Goal: Task Accomplishment & Management: Complete application form

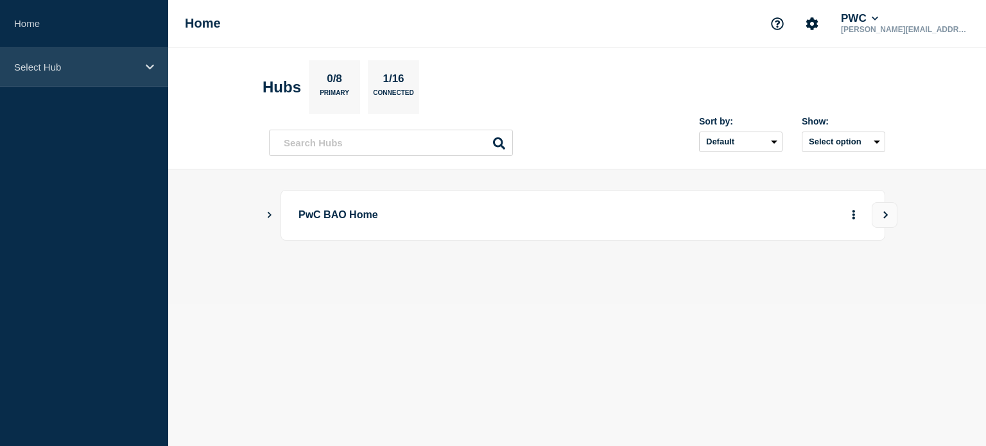
click at [144, 69] on div "Select Hub" at bounding box center [84, 67] width 168 height 39
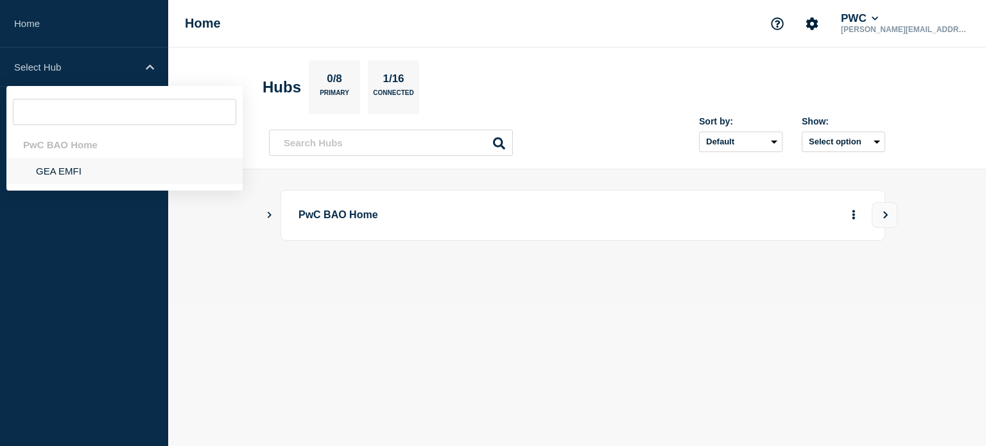
click at [97, 162] on li "GEA EMFI" at bounding box center [124, 171] width 236 height 26
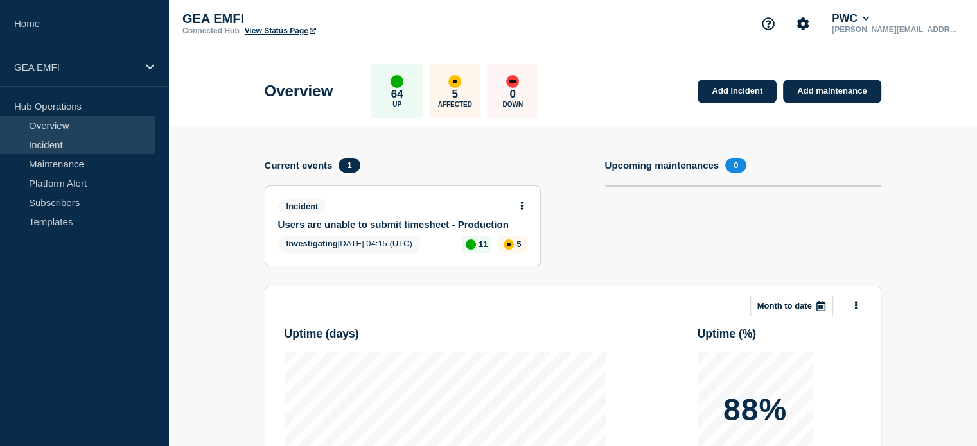
click at [66, 139] on link "Incident" at bounding box center [77, 144] width 155 height 19
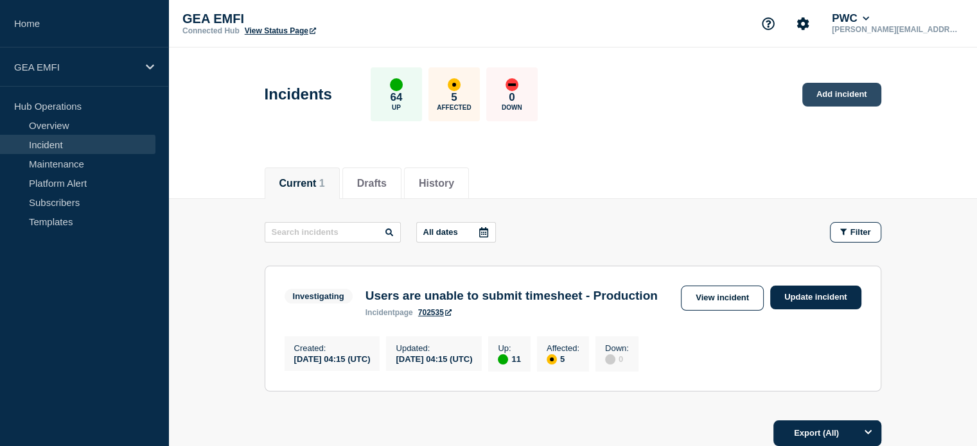
click at [847, 93] on link "Add incident" at bounding box center [841, 95] width 79 height 24
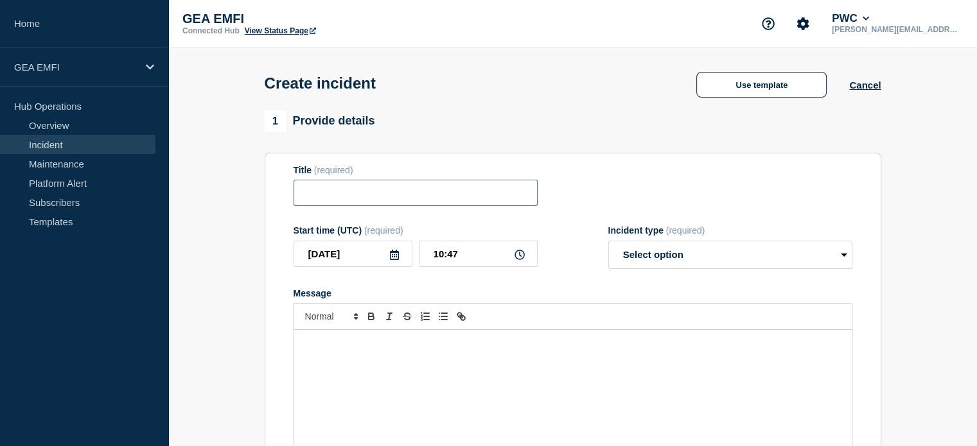
click at [342, 192] on input "Title" at bounding box center [415, 193] width 244 height 26
click at [344, 354] on div "Message" at bounding box center [572, 407] width 557 height 154
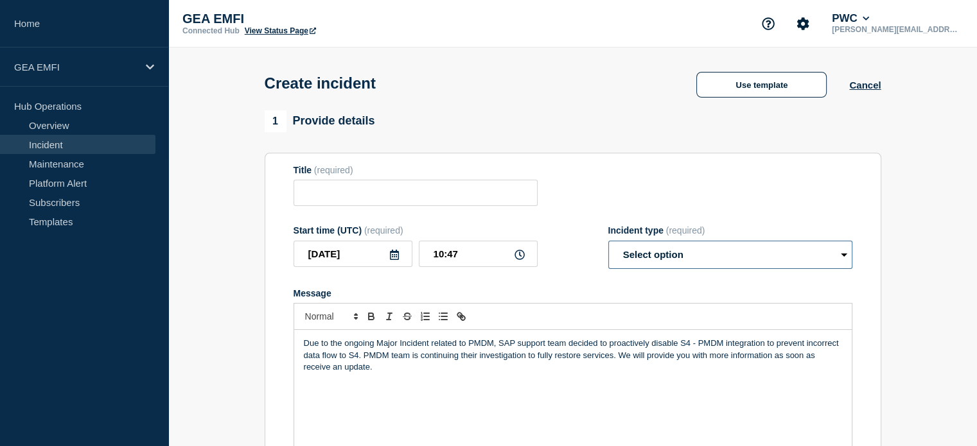
click at [719, 259] on select "Select option Investigating Identified Monitoring" at bounding box center [730, 255] width 244 height 28
select select "investigating"
click at [608, 245] on select "Select option Investigating Identified Monitoring" at bounding box center [730, 255] width 244 height 28
drag, startPoint x: 680, startPoint y: 351, endPoint x: 763, endPoint y: 344, distance: 83.8
click at [763, 344] on p "Due to the ongoing Major Incident related to PMDM, SAP support team decided to …" at bounding box center [573, 355] width 538 height 35
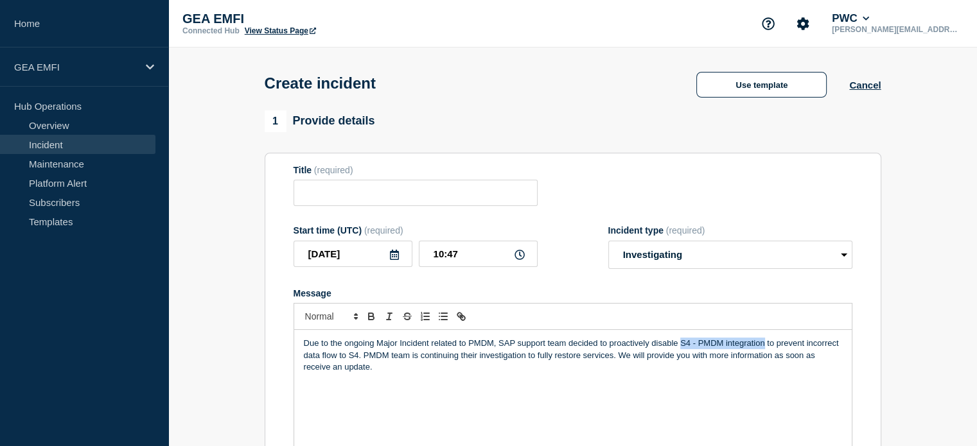
copy p "S4 - PMDM integration"
click at [331, 200] on input "Title" at bounding box center [415, 193] width 244 height 26
paste input "S4 - PMDM integration"
type input "S4 - PMDM integration disabled"
click at [515, 397] on div "Due to the ongoing Major Incident related to PMDM, SAP support team decided to …" at bounding box center [572, 407] width 557 height 154
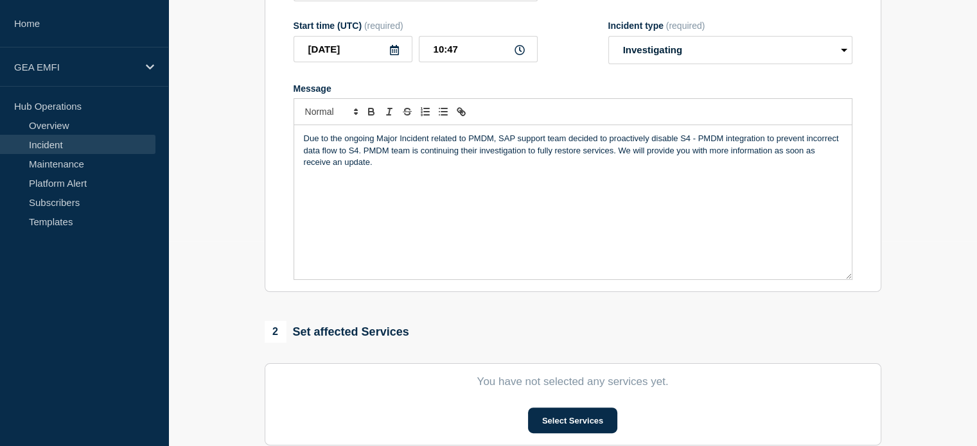
scroll to position [321, 0]
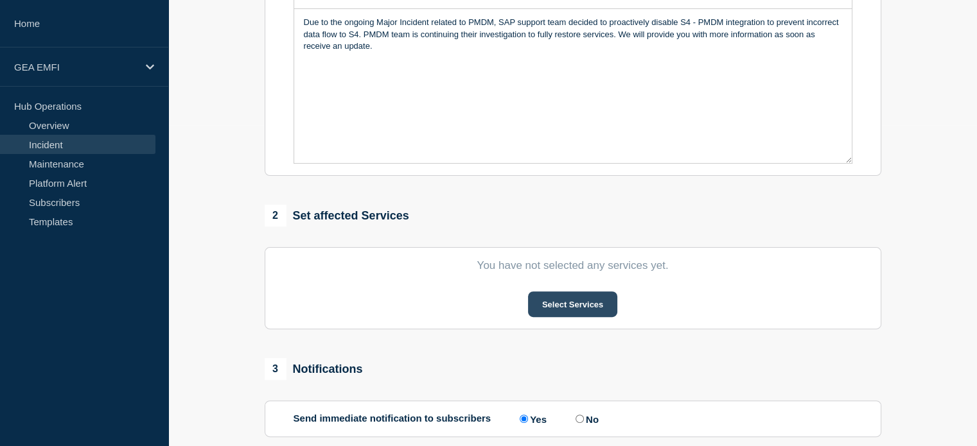
click at [562, 309] on button "Select Services" at bounding box center [572, 305] width 89 height 26
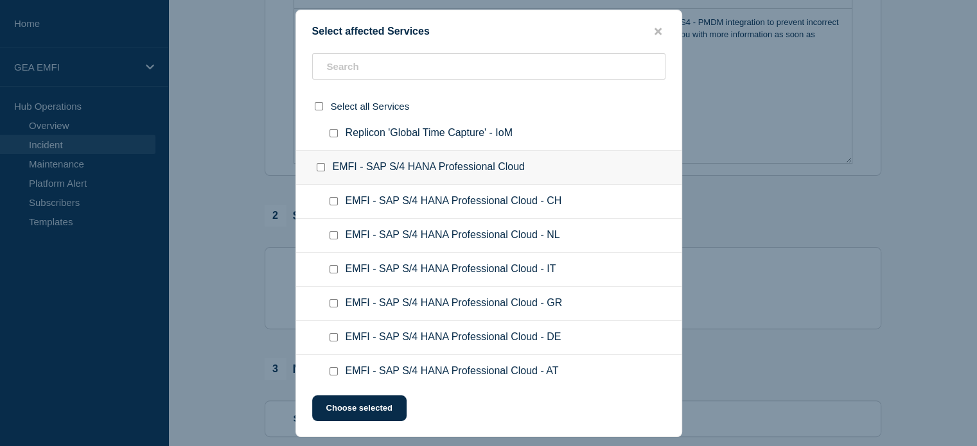
scroll to position [835, 0]
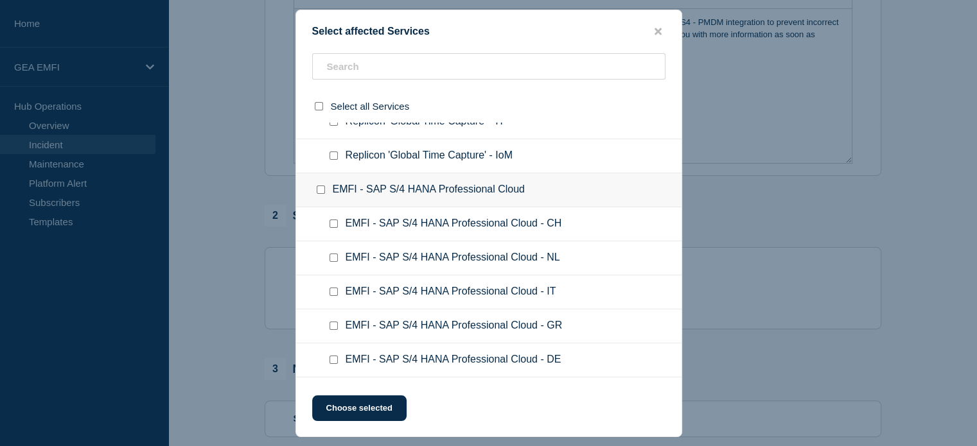
click at [321, 187] on input "EMFI - SAP S/4 HANA Professional Cloud checkbox" at bounding box center [321, 190] width 8 height 8
checkbox input "true"
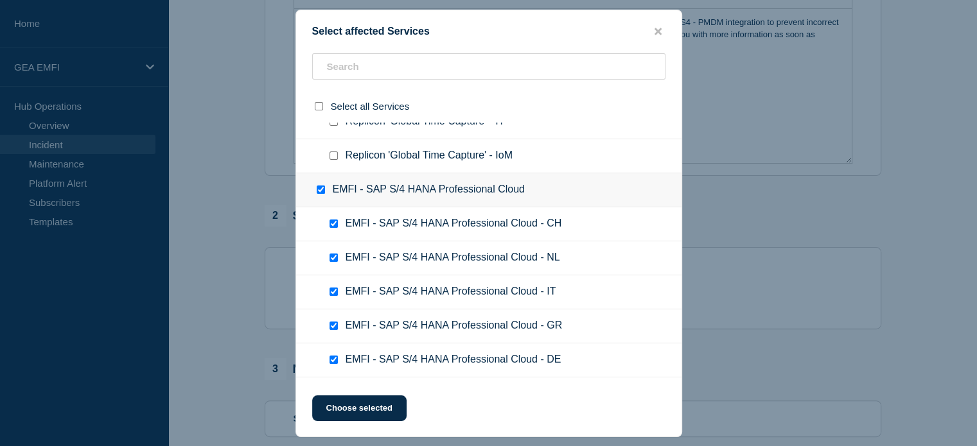
checkbox input "true"
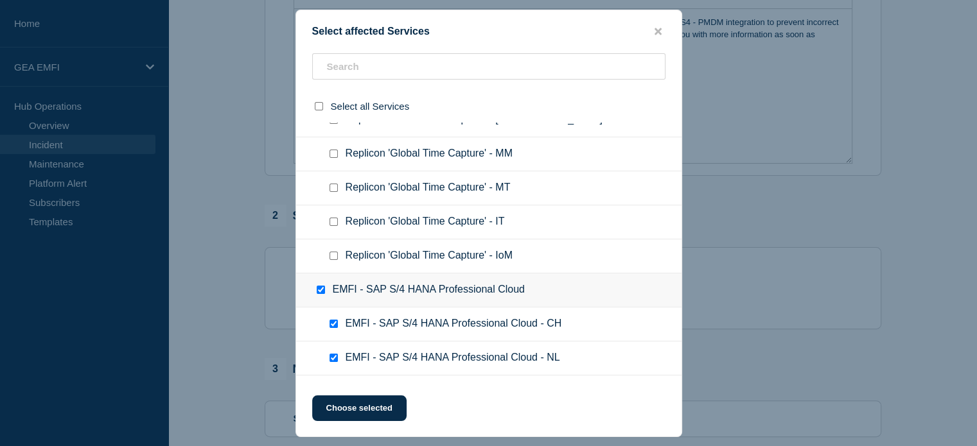
scroll to position [642, 0]
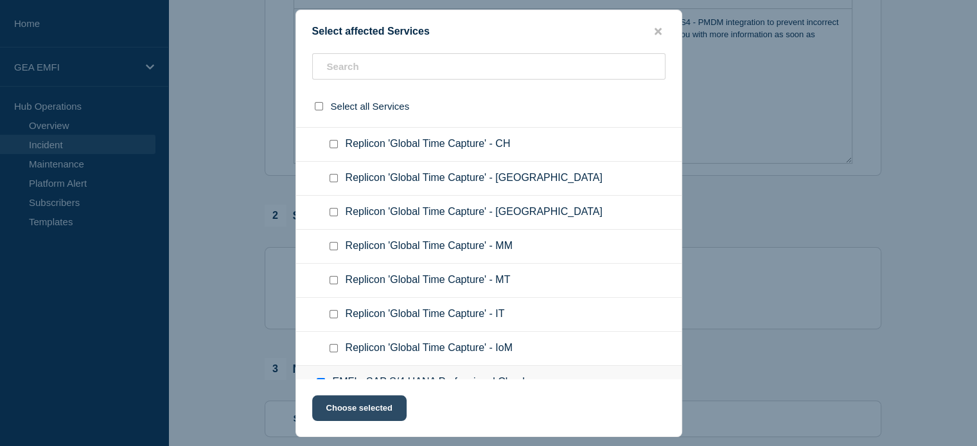
click at [365, 410] on button "Choose selected" at bounding box center [359, 409] width 94 height 26
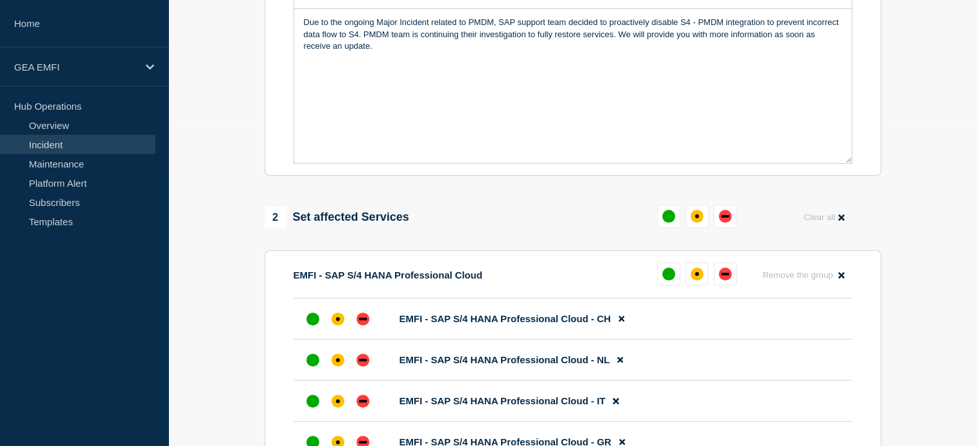
scroll to position [449, 0]
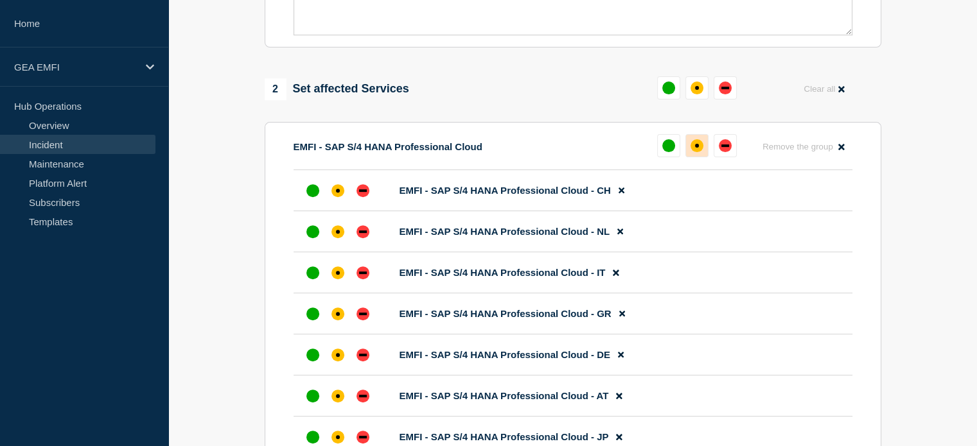
click at [699, 151] on div "affected" at bounding box center [696, 145] width 13 height 13
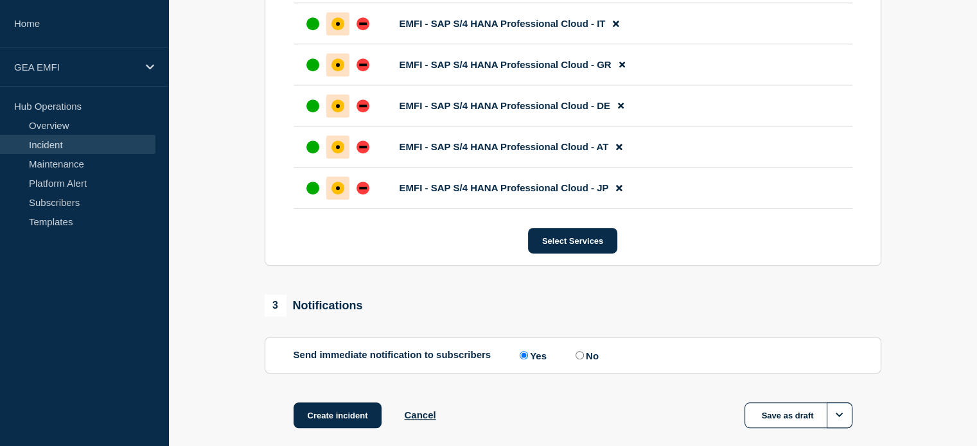
scroll to position [773, 0]
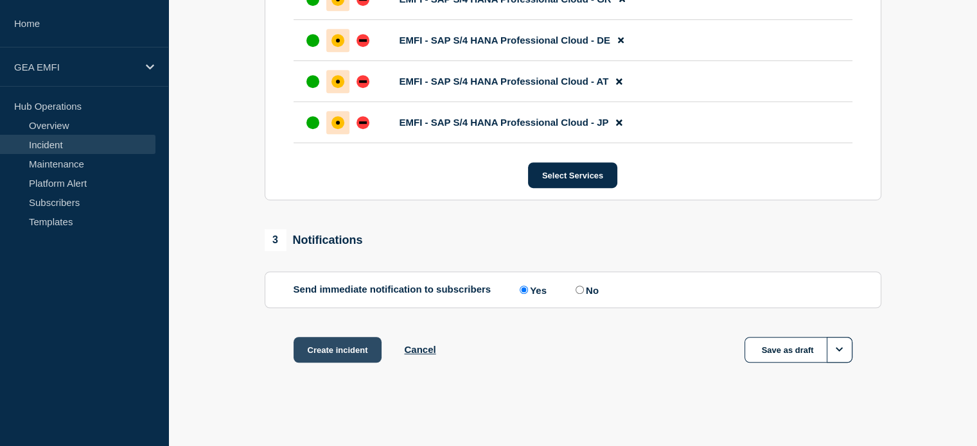
click at [346, 352] on button "Create incident" at bounding box center [337, 350] width 89 height 26
